Goal: Information Seeking & Learning: Check status

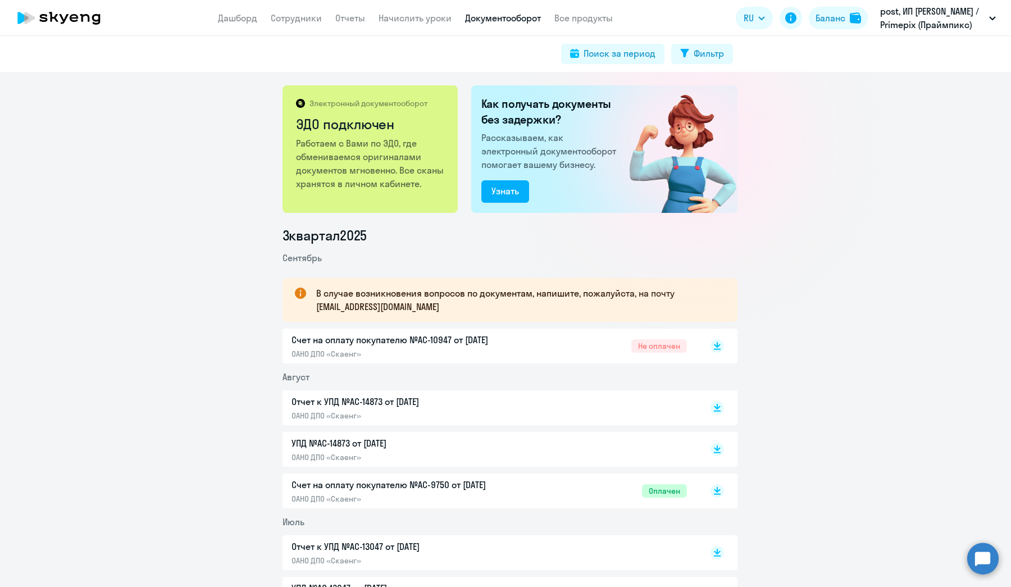
click at [489, 347] on div "Счет на оплату покупателю №AC-10947 от [DATE] ОАНО ДПО «Скаенг»" at bounding box center [410, 346] width 236 height 26
click at [235, 22] on link "Дашборд" at bounding box center [237, 17] width 39 height 11
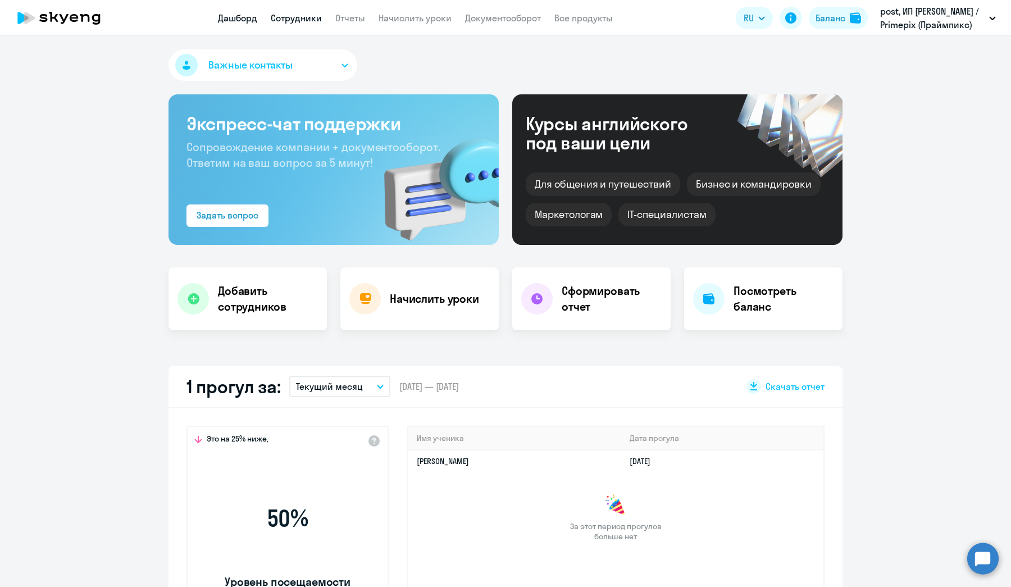
click at [290, 17] on link "Сотрудники" at bounding box center [296, 17] width 51 height 11
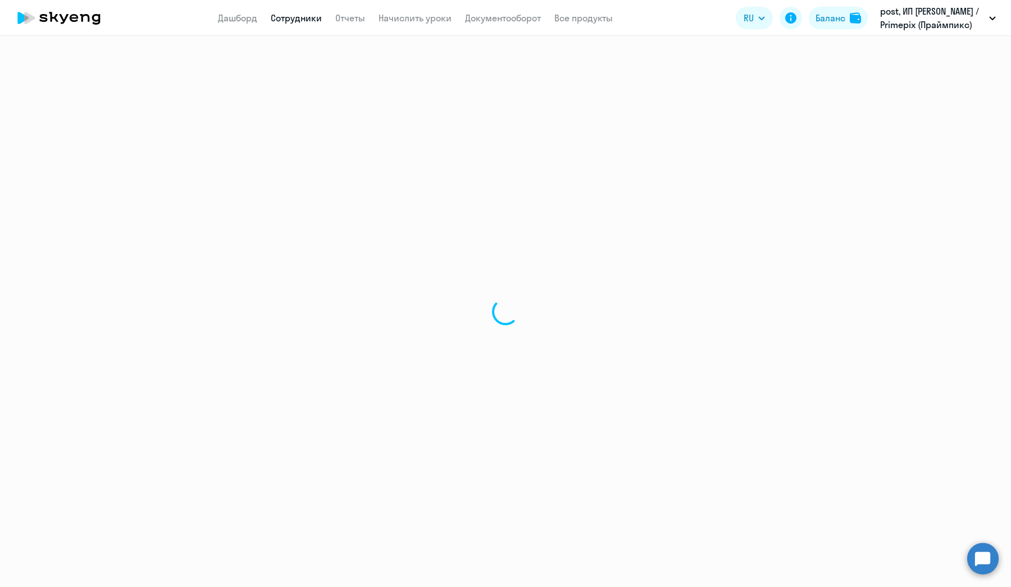
select select "30"
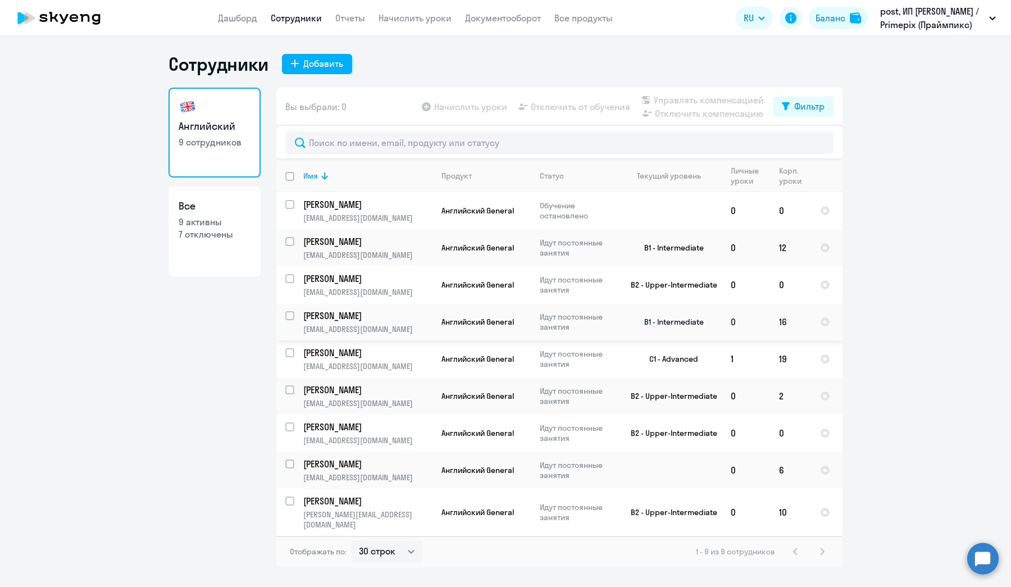
click at [776, 322] on td "16" at bounding box center [790, 321] width 41 height 37
click at [782, 322] on td "16" at bounding box center [790, 321] width 41 height 37
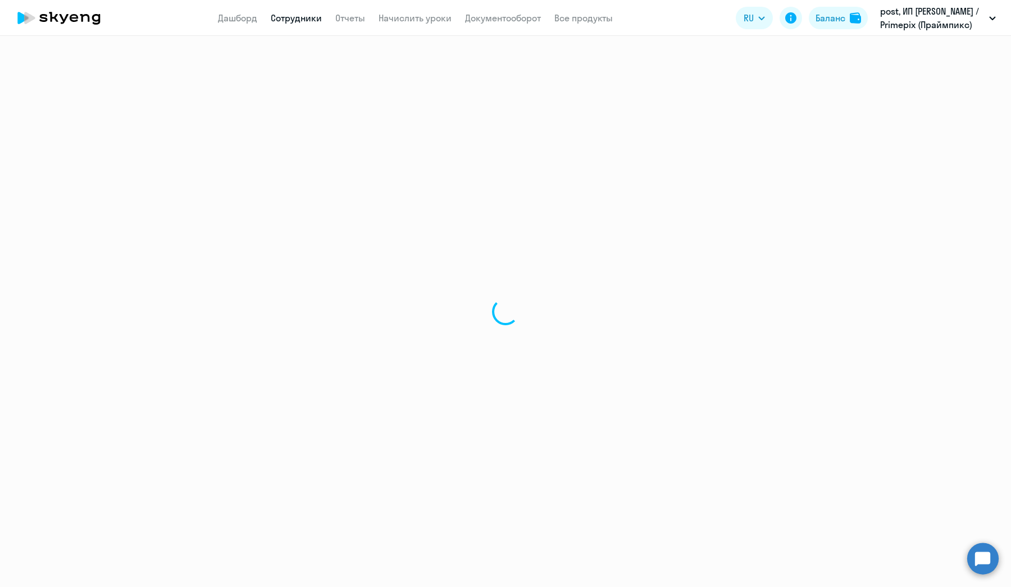
select select "english"
select select "30"
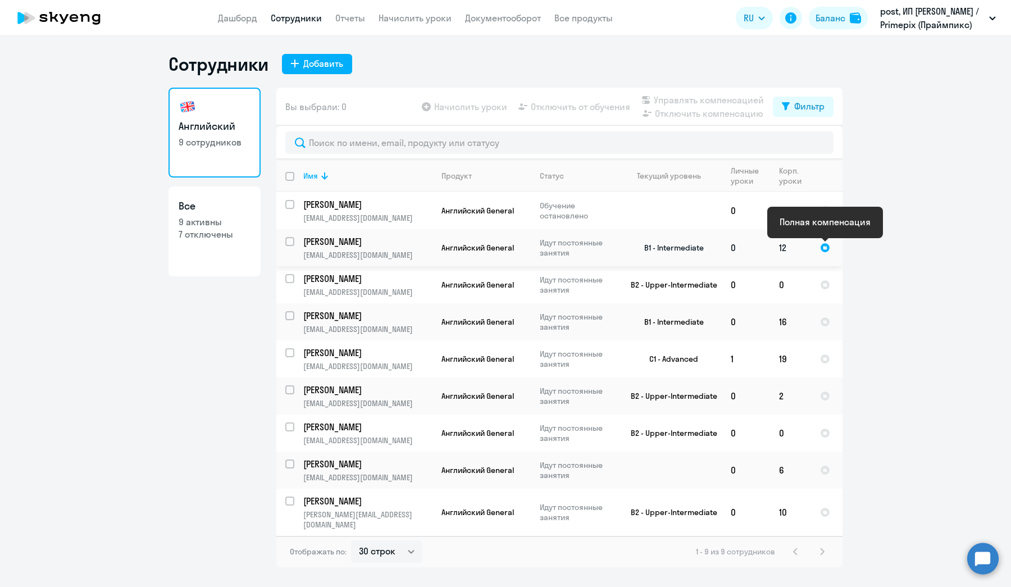
click at [827, 247] on div at bounding box center [825, 248] width 10 height 10
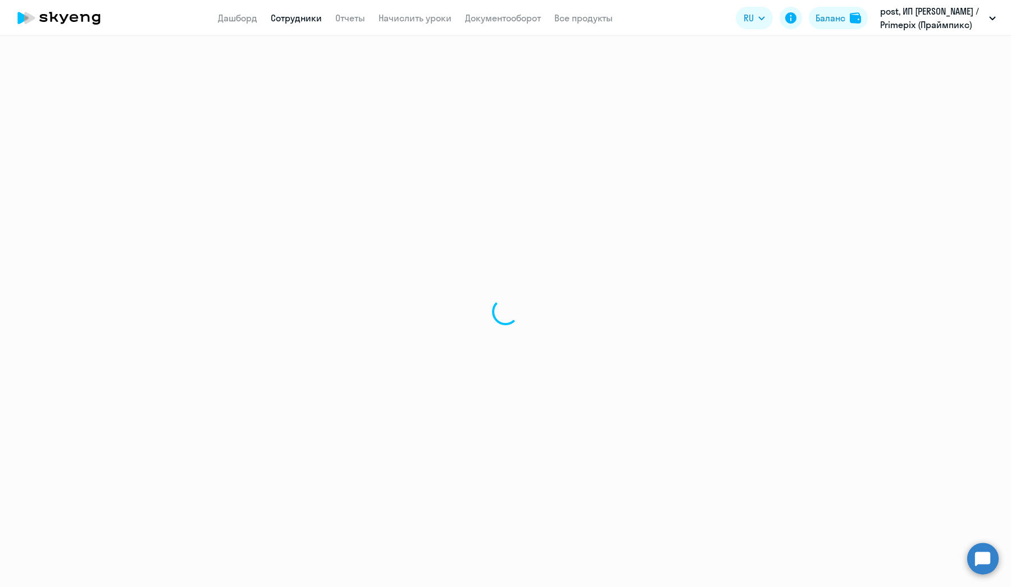
select select "english"
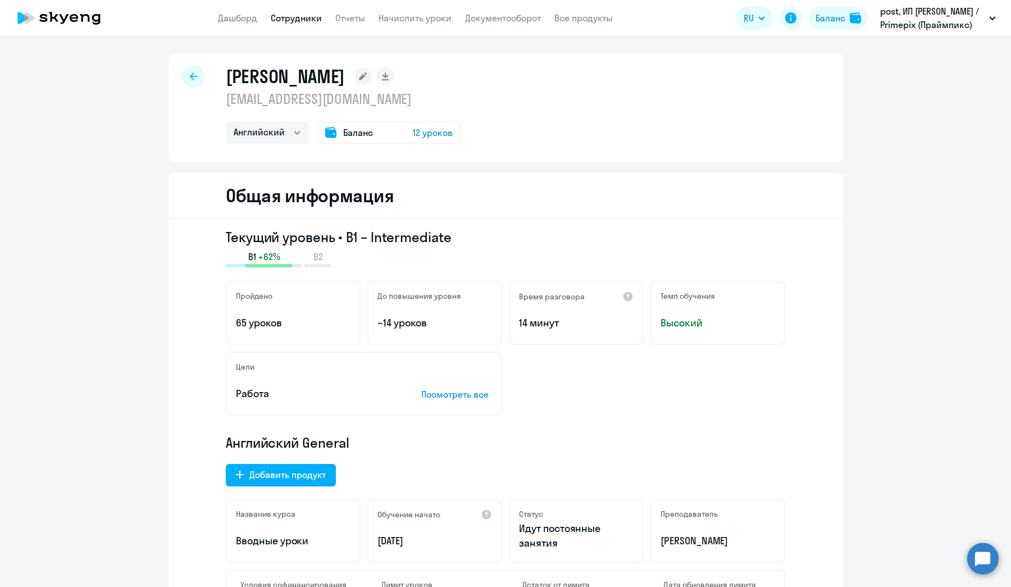
click at [421, 133] on span "12 уроков" at bounding box center [433, 132] width 40 height 13
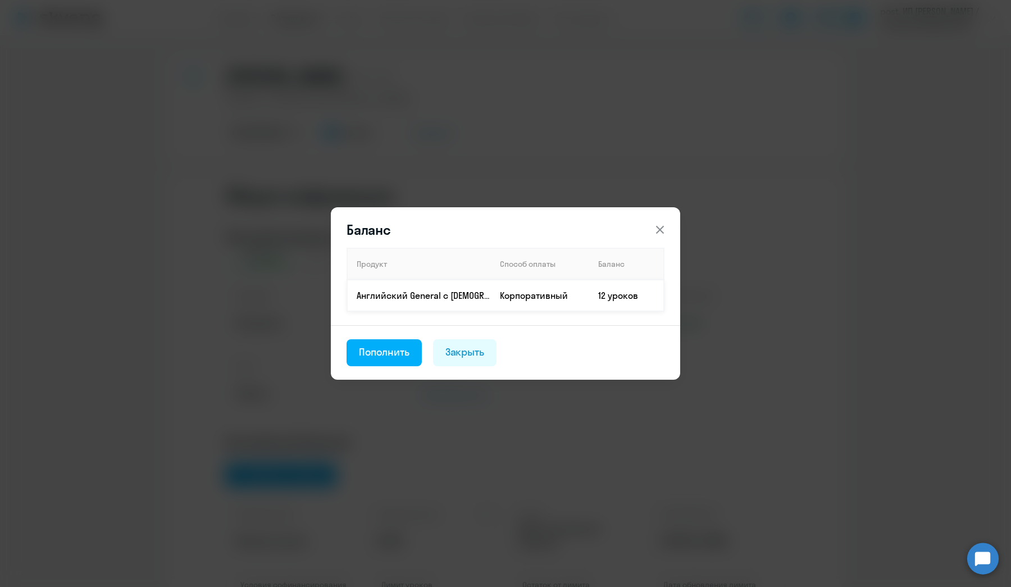
click at [592, 299] on td "12 уроков" at bounding box center [626, 295] width 75 height 31
click at [463, 355] on div "Закрыть" at bounding box center [464, 352] width 39 height 15
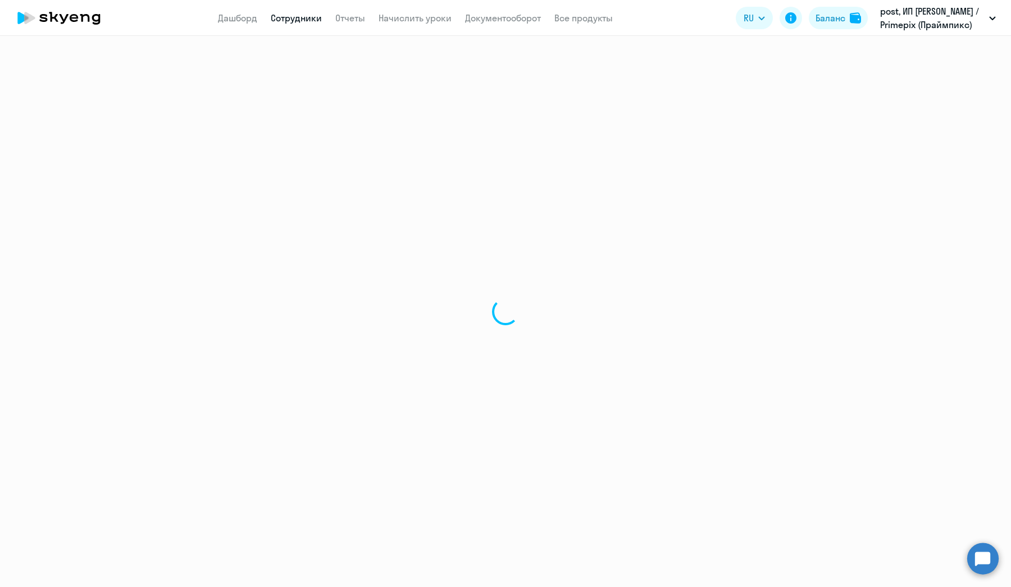
select select "30"
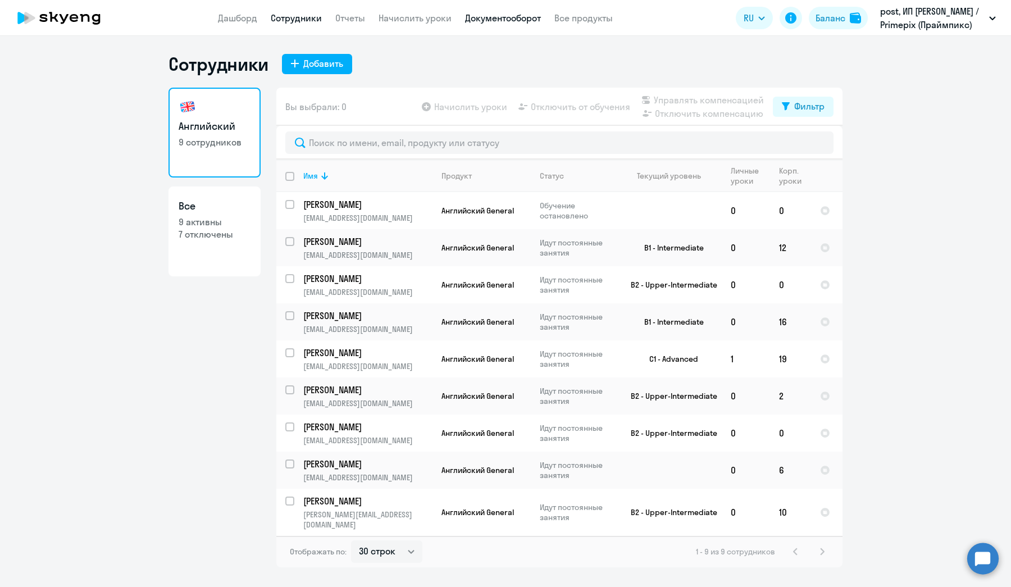
click at [486, 17] on link "Документооборот" at bounding box center [503, 17] width 76 height 11
